Goal: Obtain resource: Download file/media

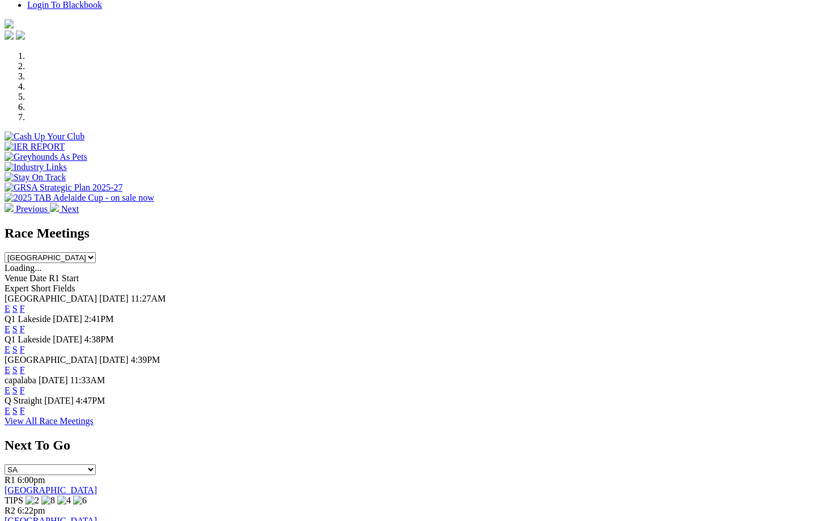
scroll to position [307, 0]
click at [96, 252] on select "[GEOGRAPHIC_DATA] [GEOGRAPHIC_DATA] [GEOGRAPHIC_DATA] [GEOGRAPHIC_DATA] [GEOGRA…" at bounding box center [50, 257] width 91 height 11
select select "SA"
click at [25, 385] on link "F" at bounding box center [22, 390] width 5 height 10
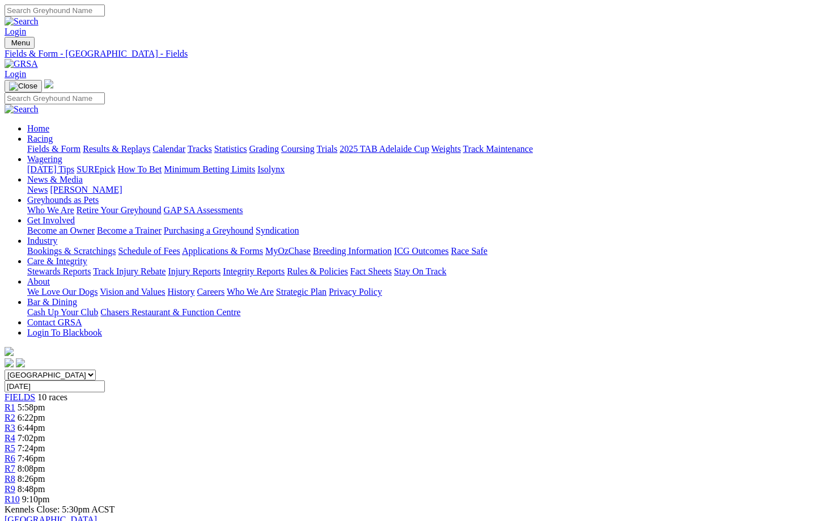
click at [613, 148] on link "CSV (Excel)" at bounding box center [590, 143] width 46 height 10
